Goal: Navigation & Orientation: Find specific page/section

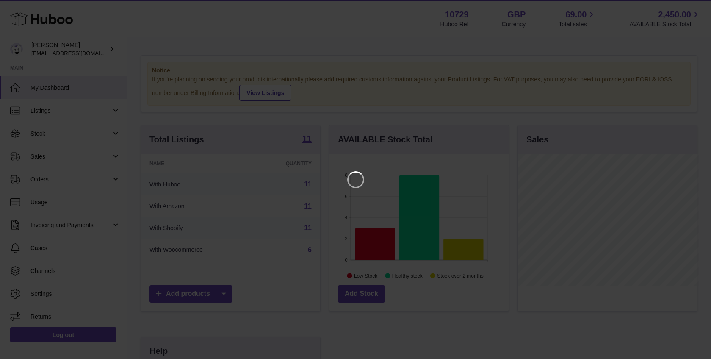
scroll to position [132, 181]
click at [695, 6] on icon "Close" at bounding box center [695, 7] width 7 height 7
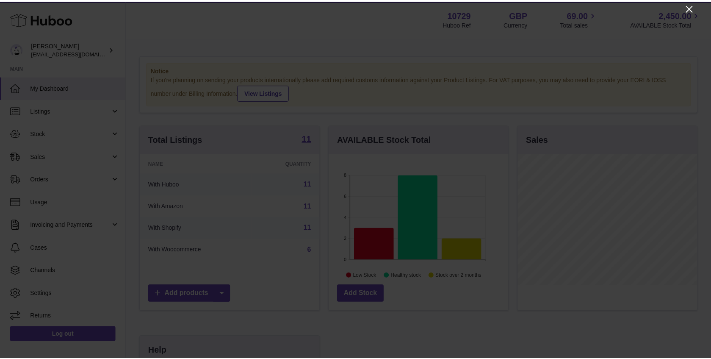
scroll to position [423420, 423373]
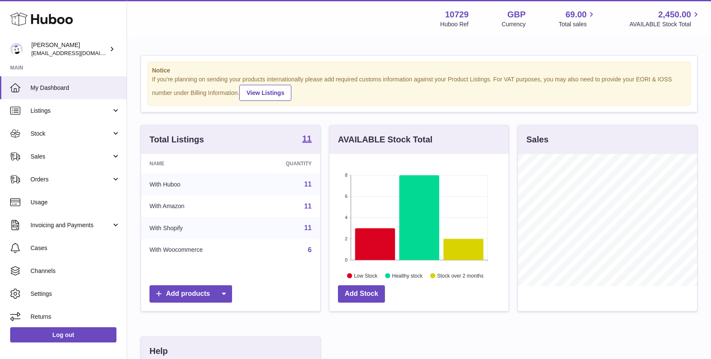
click at [321, 35] on div "Menu Huboo 10729 Huboo Ref GBP Currency 69.00 Total sales 2,450.00 AVAILABLE St…" at bounding box center [419, 18] width 584 height 37
click at [135, 62] on div "Notice If you're planning on sending your products internationally please add r…" at bounding box center [419, 272] width 584 height 468
click at [131, 67] on div "Notice If you're planning on sending your products internationally please add r…" at bounding box center [419, 272] width 584 height 468
click at [99, 134] on span "Stock" at bounding box center [70, 134] width 81 height 8
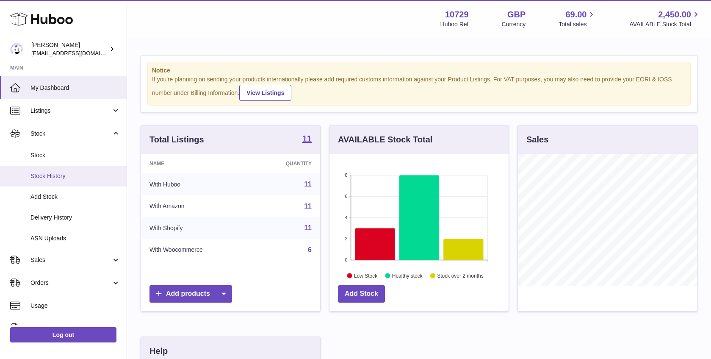
click at [86, 175] on span "Stock History" at bounding box center [75, 176] width 90 height 8
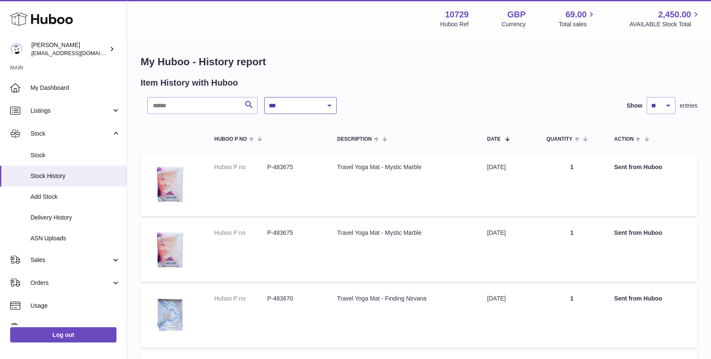
click at [288, 110] on select "**********" at bounding box center [300, 105] width 72 height 17
select select "*"
click at [264, 97] on select "**********" at bounding box center [300, 105] width 72 height 17
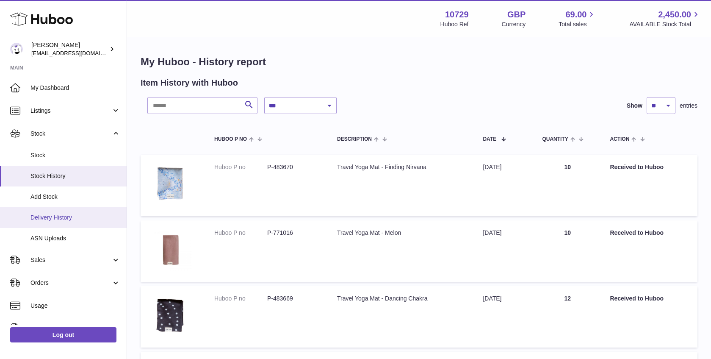
click at [77, 214] on span "Delivery History" at bounding box center [75, 217] width 90 height 8
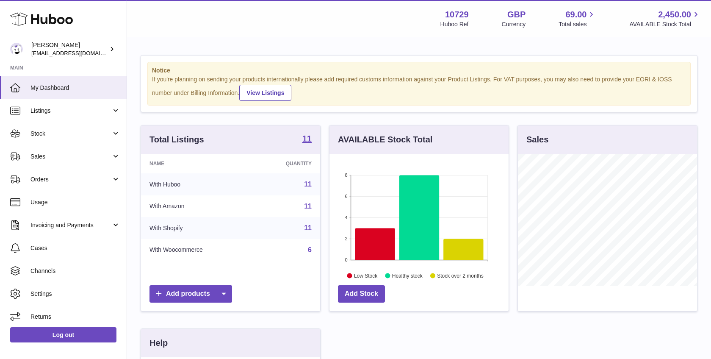
scroll to position [132, 179]
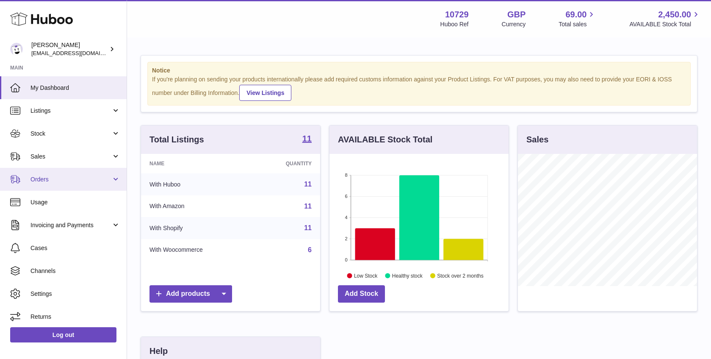
click at [98, 175] on span "Orders" at bounding box center [70, 179] width 81 height 8
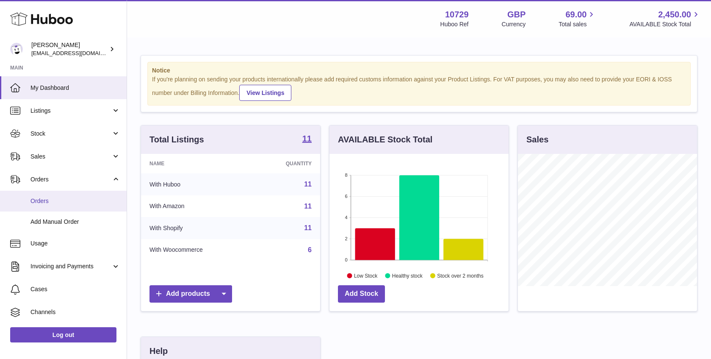
click at [92, 193] on link "Orders" at bounding box center [63, 201] width 127 height 21
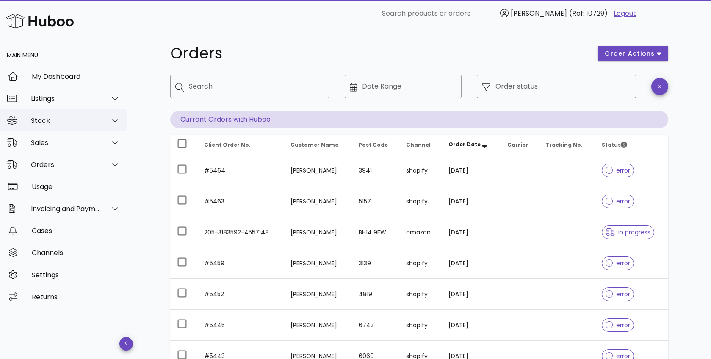
click at [105, 124] on div at bounding box center [110, 120] width 20 height 21
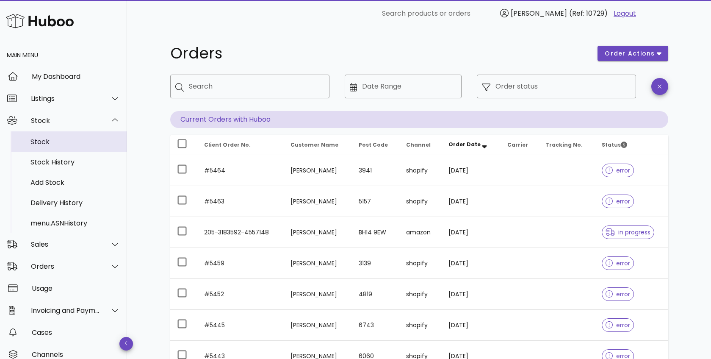
click at [79, 140] on div "Stock" at bounding box center [75, 142] width 90 height 8
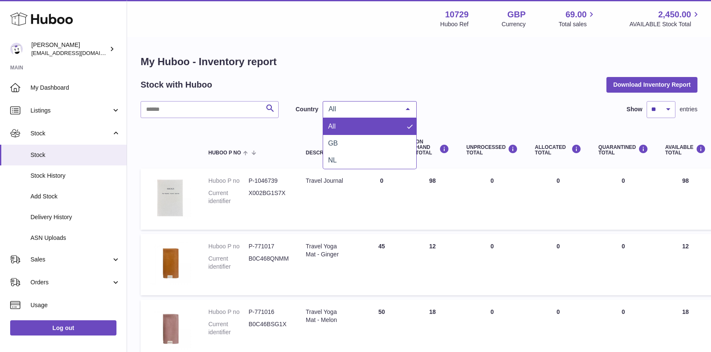
click at [340, 106] on span "All" at bounding box center [363, 109] width 73 height 8
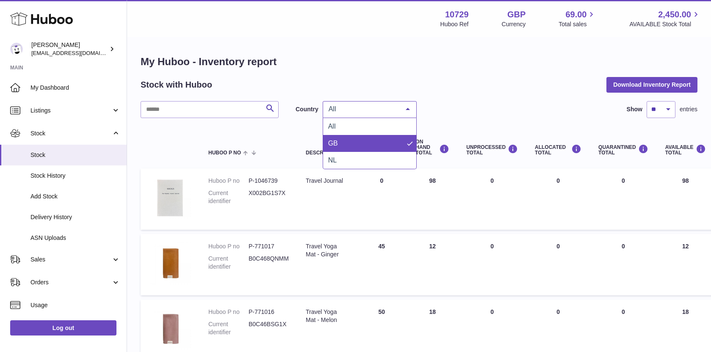
click at [343, 142] on span "GB" at bounding box center [369, 143] width 93 height 17
click at [384, 107] on span "GB" at bounding box center [363, 109] width 73 height 8
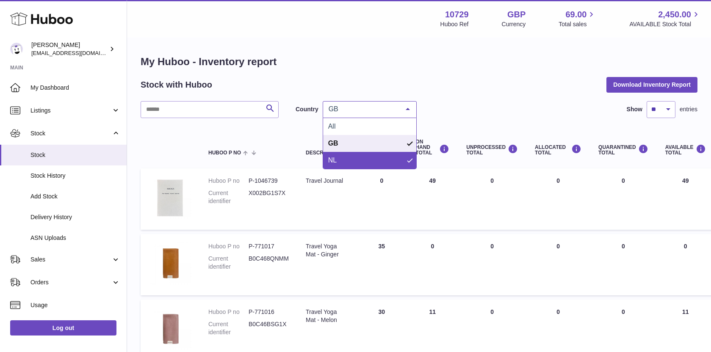
click at [368, 166] on span "NL" at bounding box center [369, 160] width 93 height 17
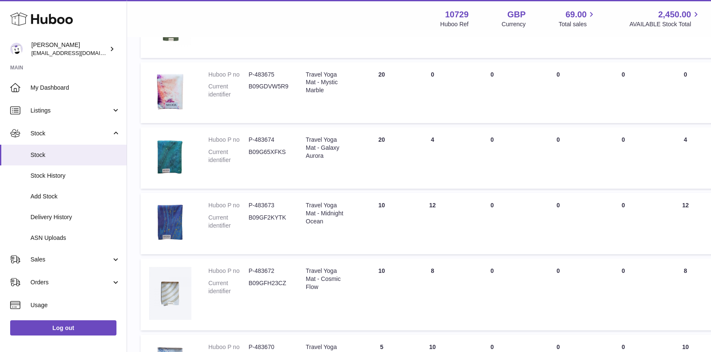
scroll to position [547, 0]
